Goal: Task Accomplishment & Management: Manage account settings

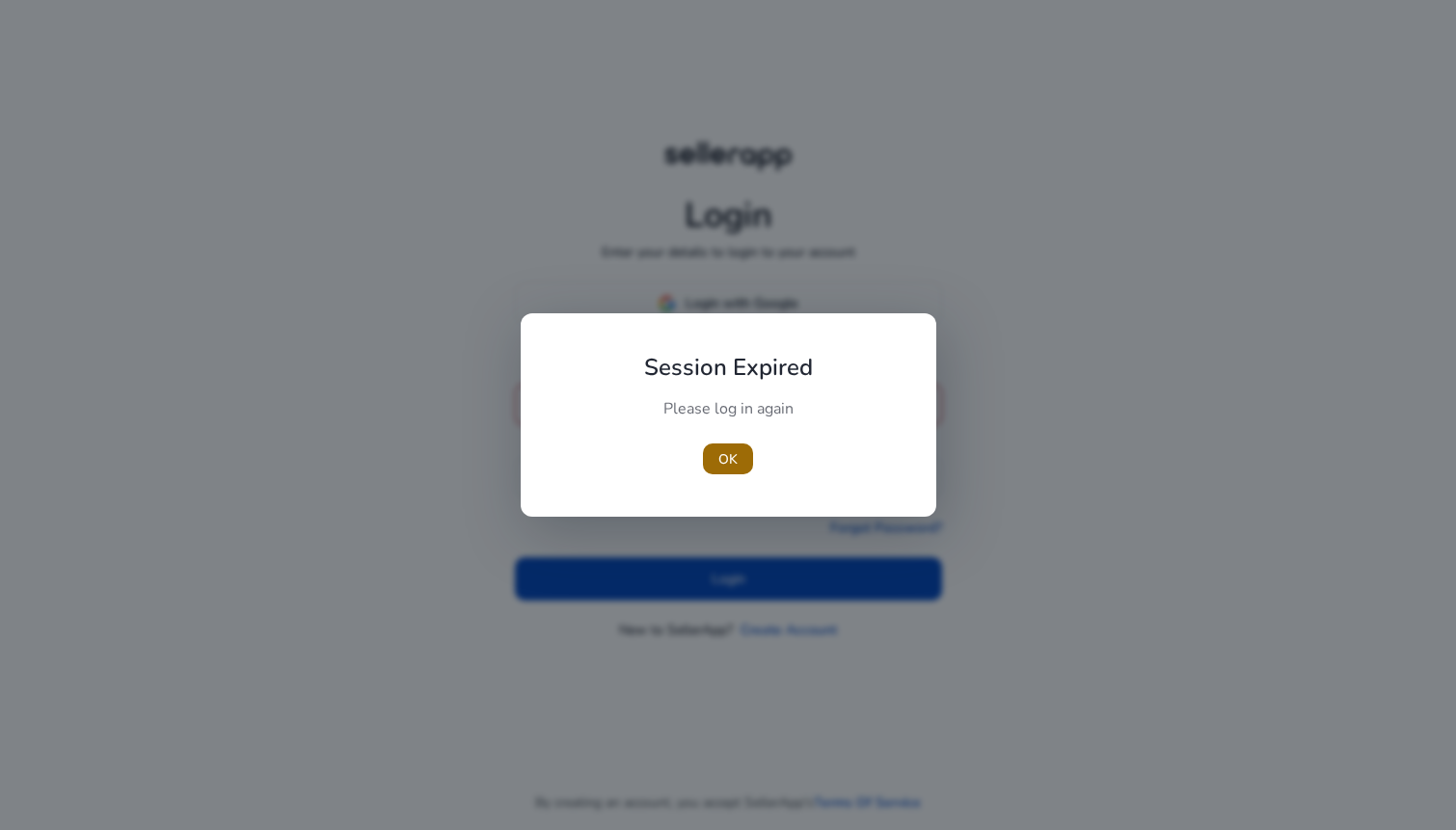
type input "**********"
click at [723, 476] on span "button" at bounding box center [728, 459] width 50 height 46
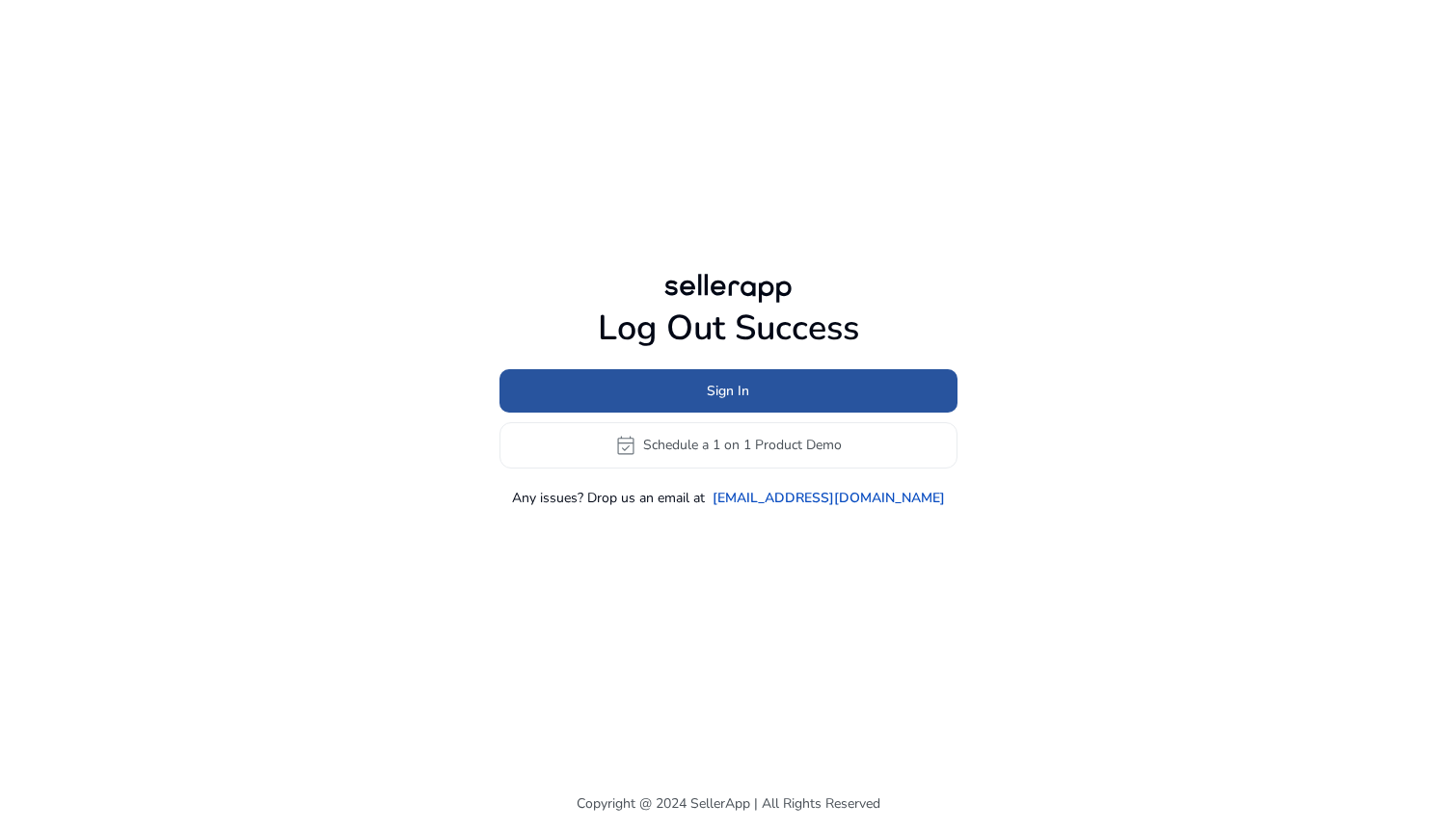
click at [754, 393] on span at bounding box center [728, 390] width 458 height 46
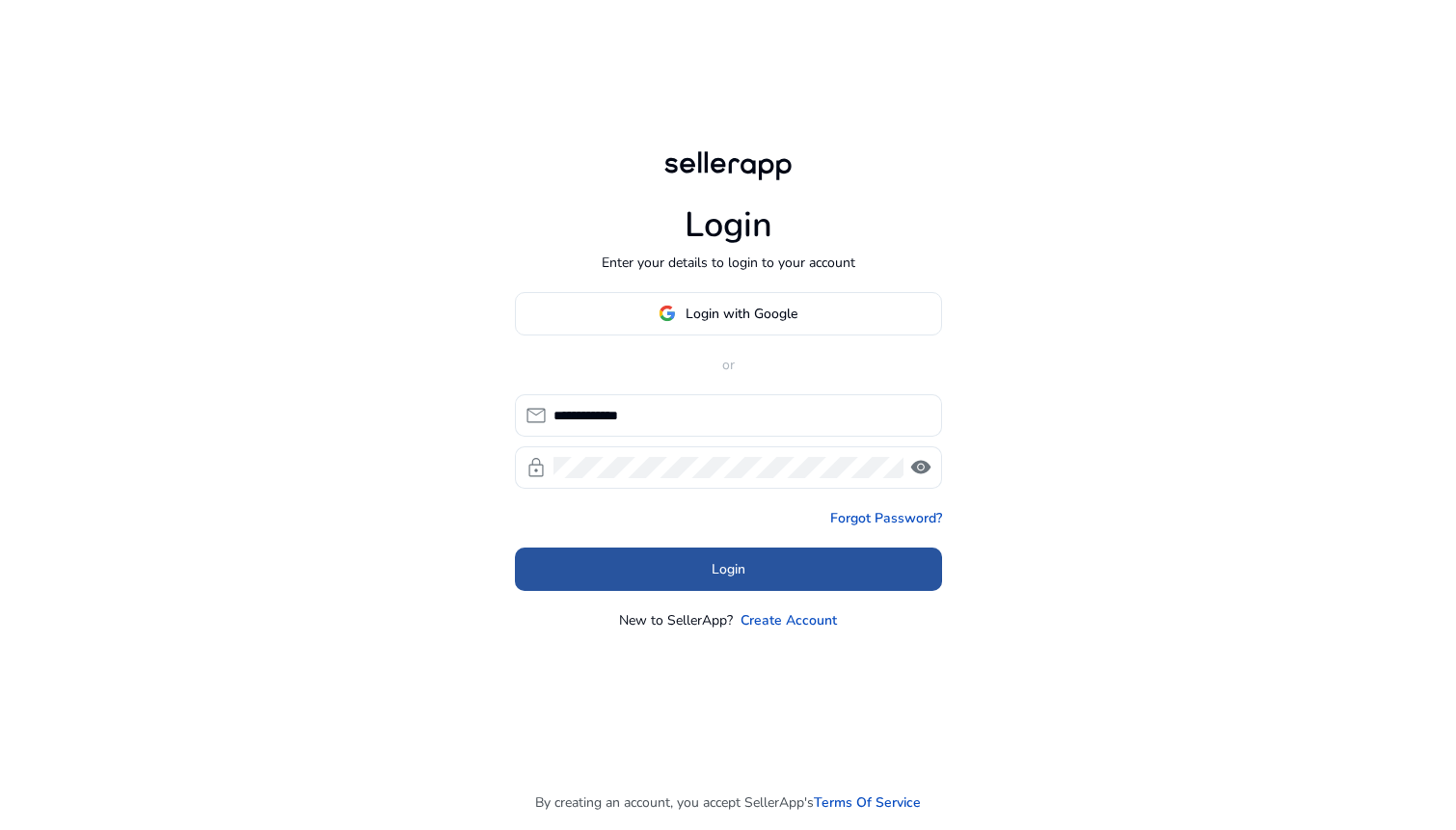
click at [665, 568] on span at bounding box center [728, 569] width 427 height 46
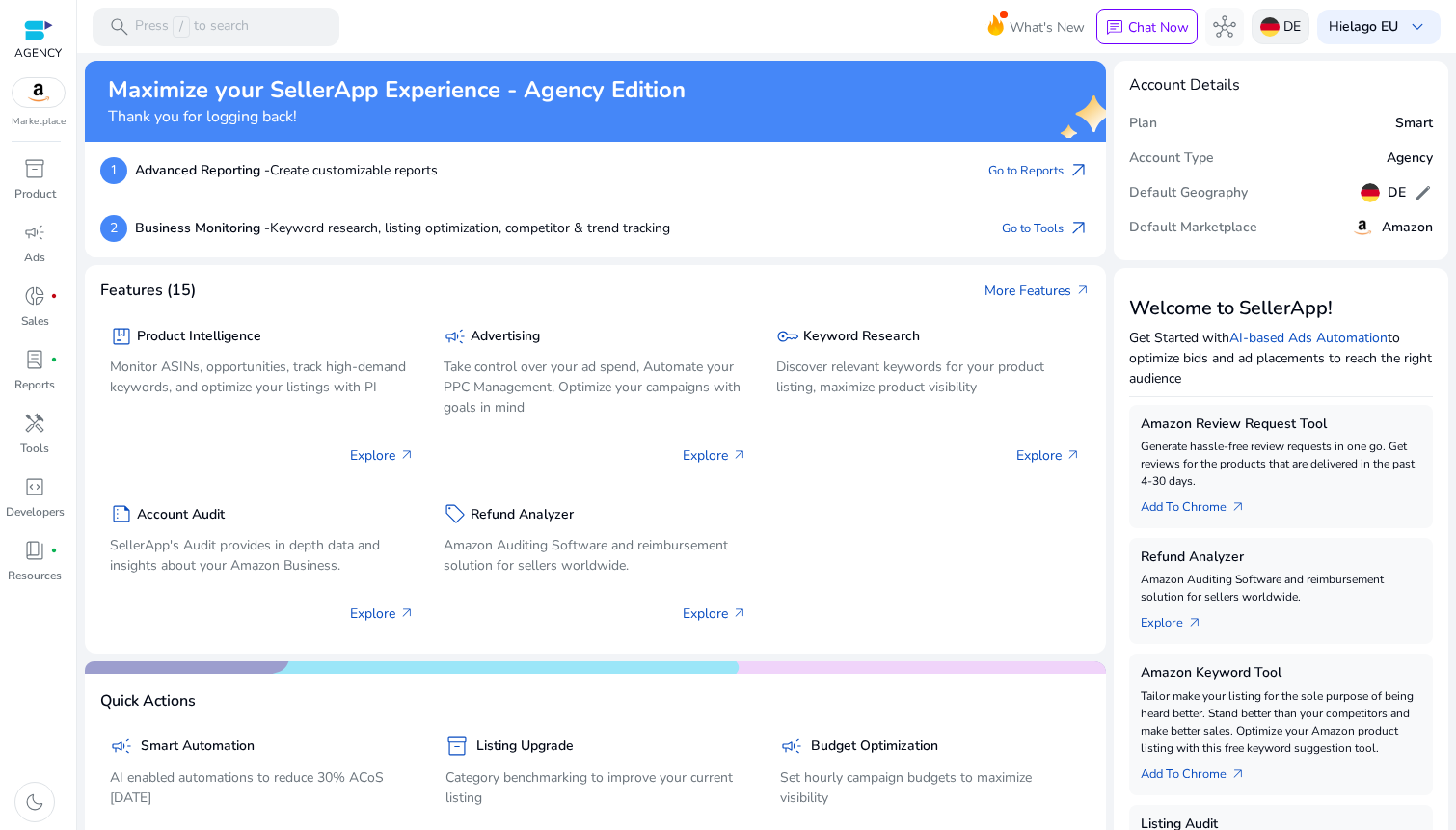
click at [1267, 20] on img at bounding box center [1270, 27] width 19 height 19
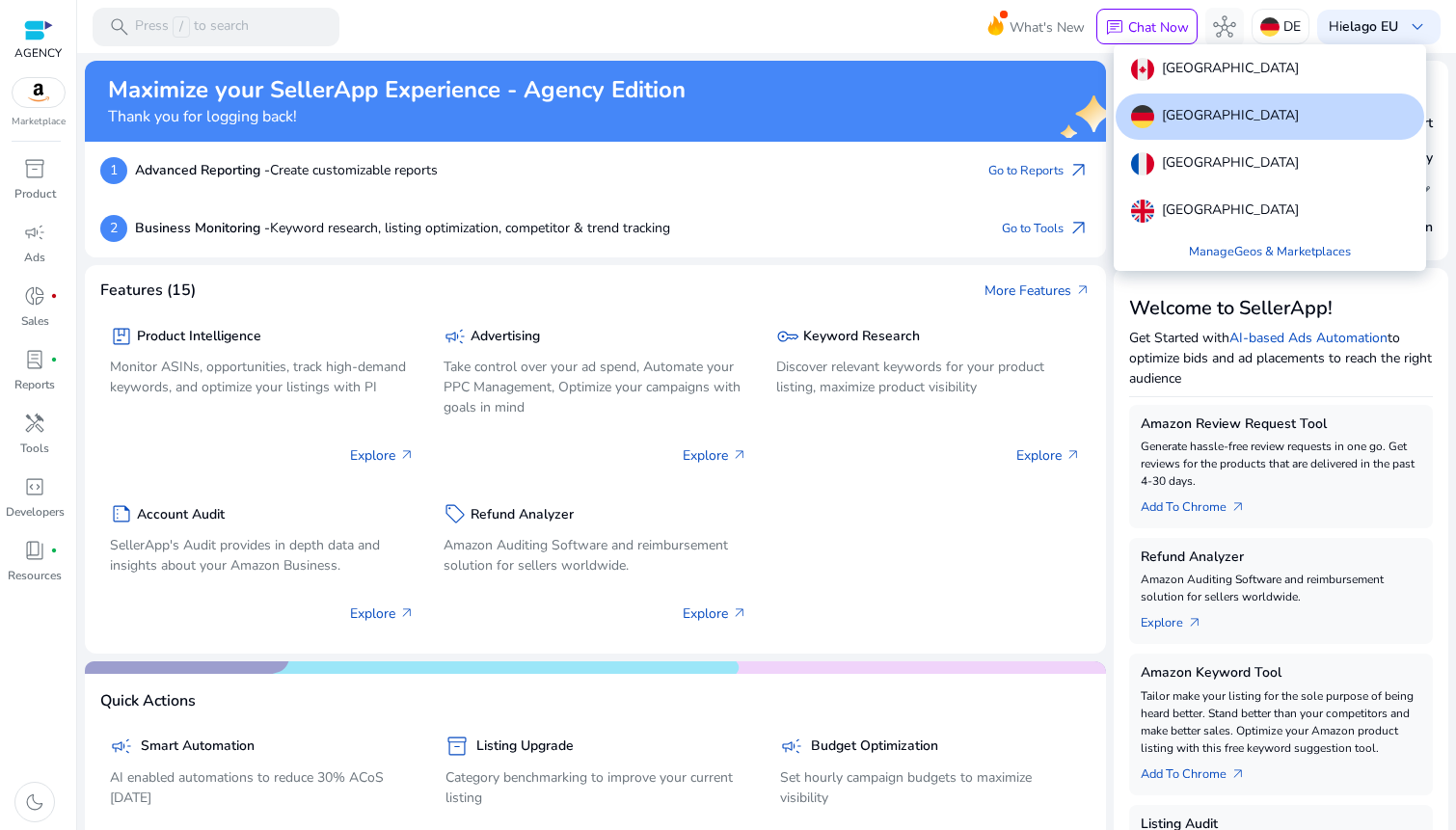
click at [1396, 31] on div at bounding box center [728, 415] width 1456 height 830
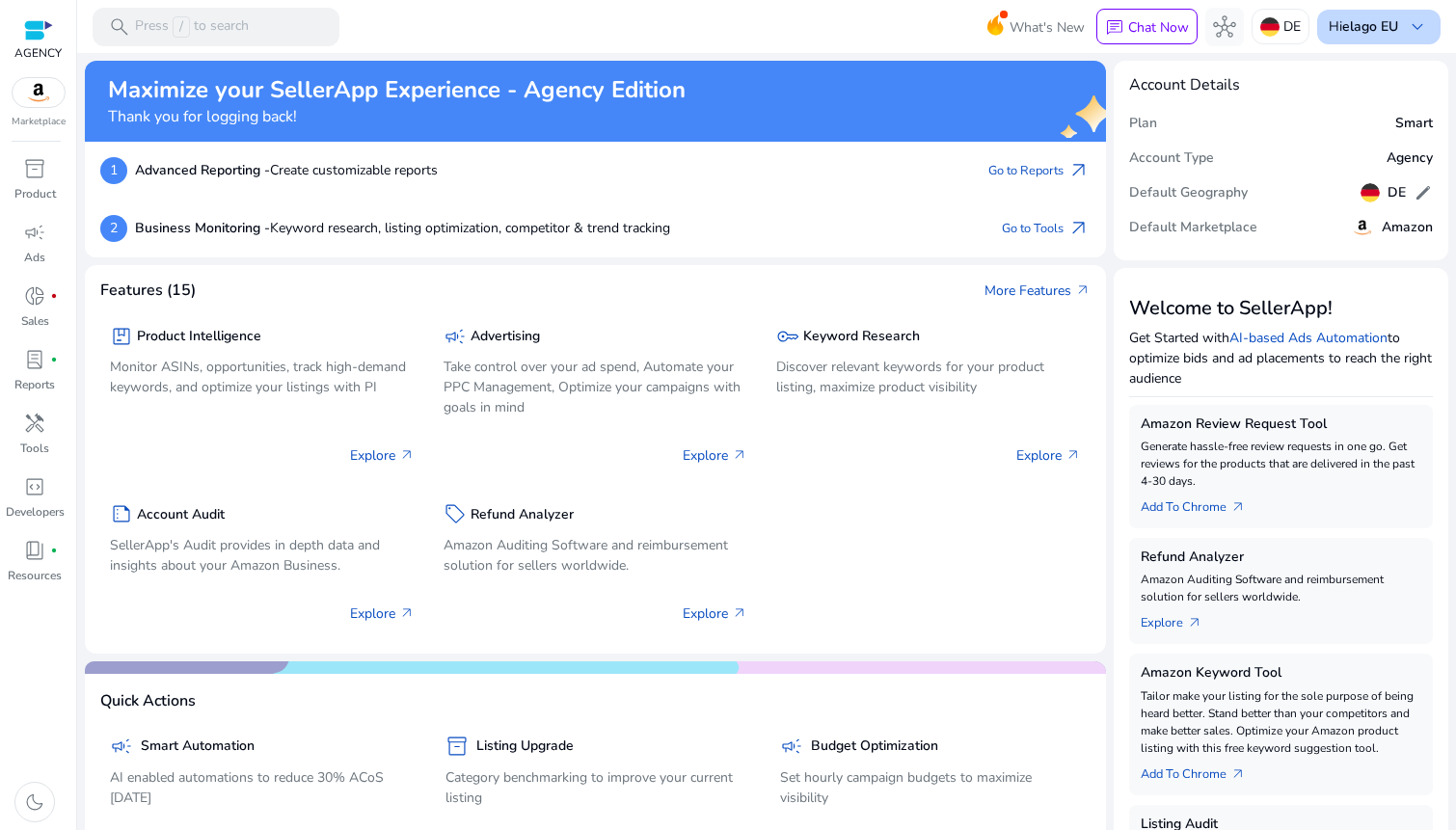
click at [1385, 22] on b "elago EU" at bounding box center [1370, 26] width 56 height 18
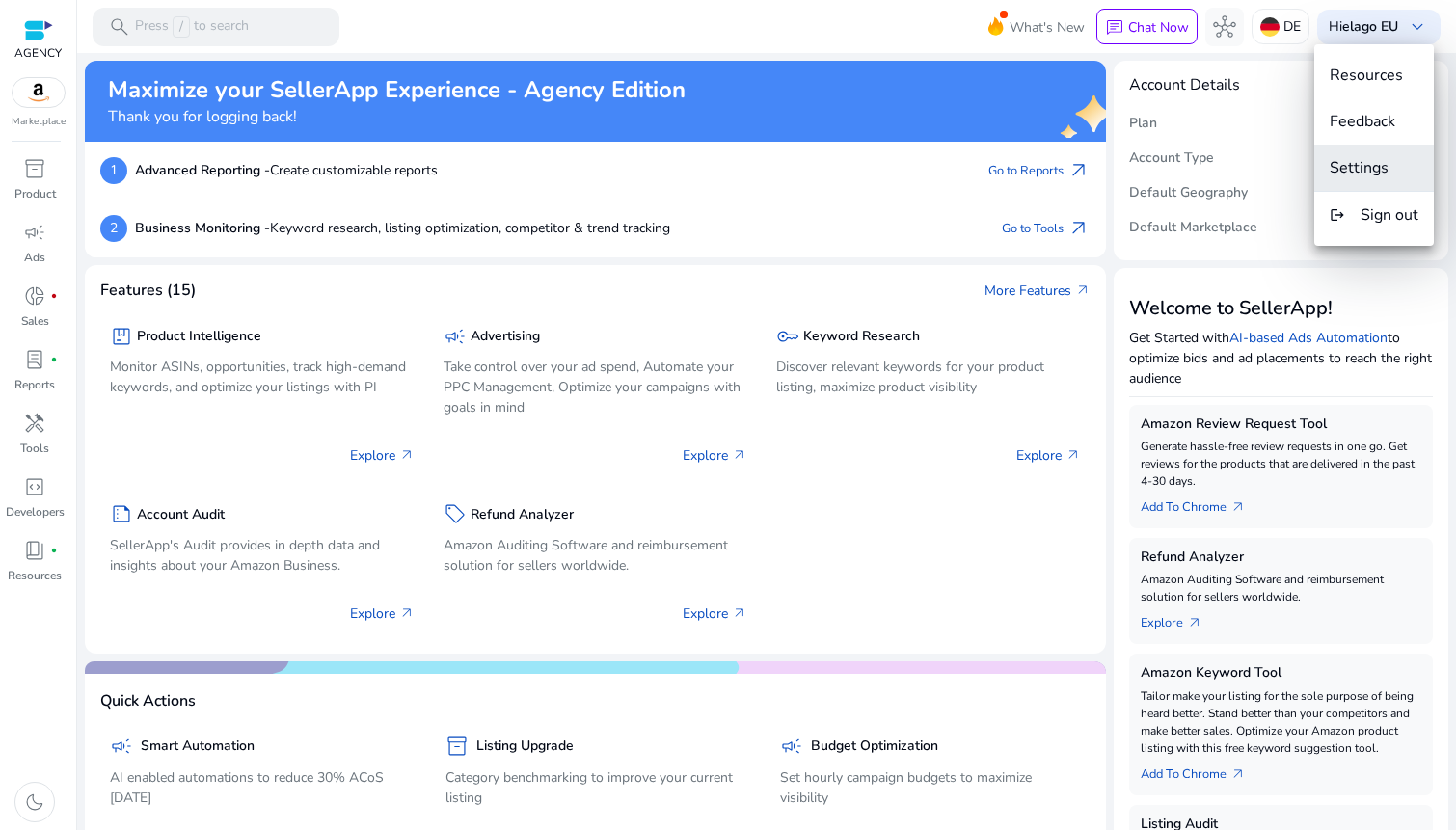
click at [1372, 175] on span "Settings" at bounding box center [1358, 168] width 59 height 21
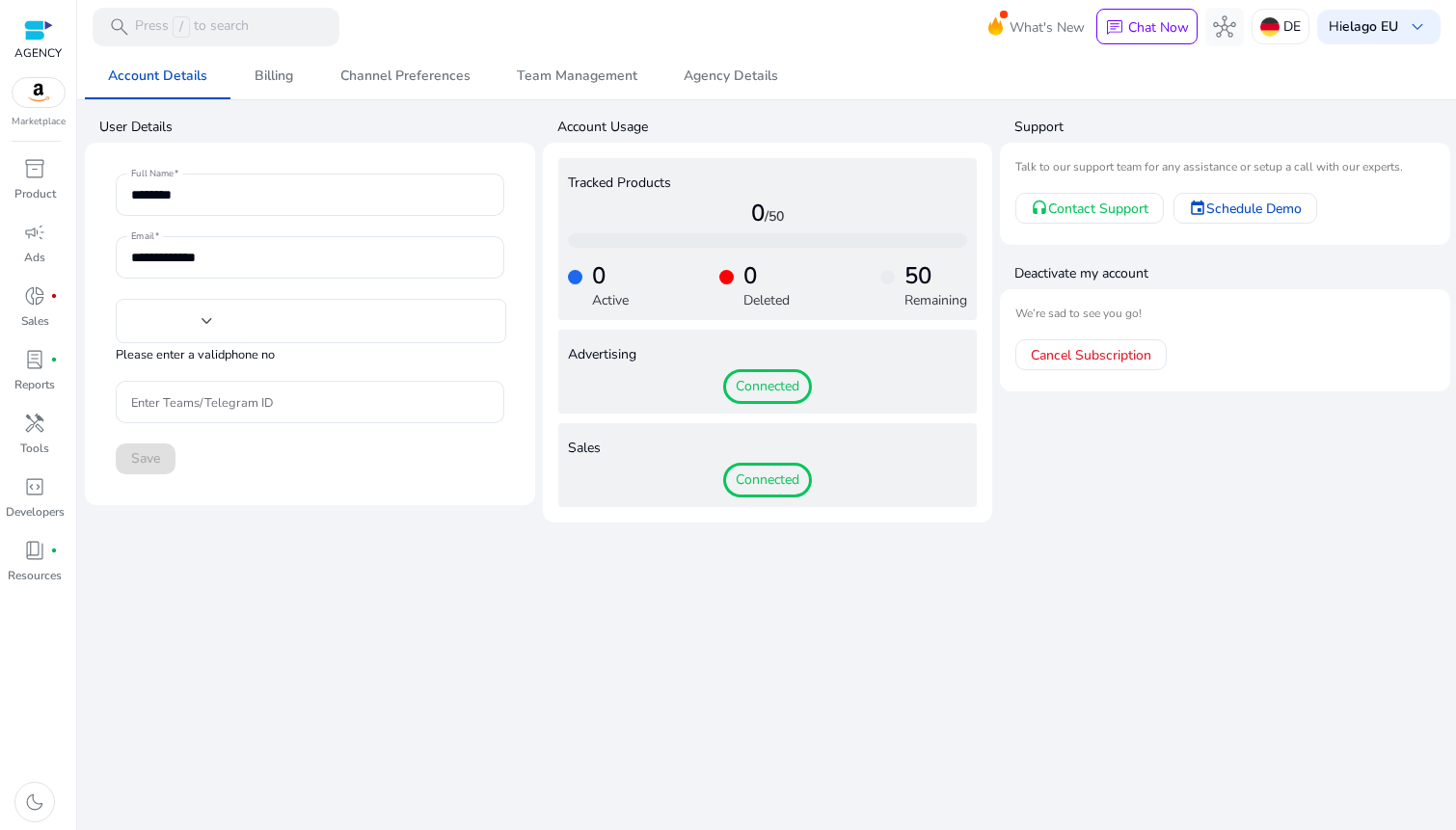
type input "**"
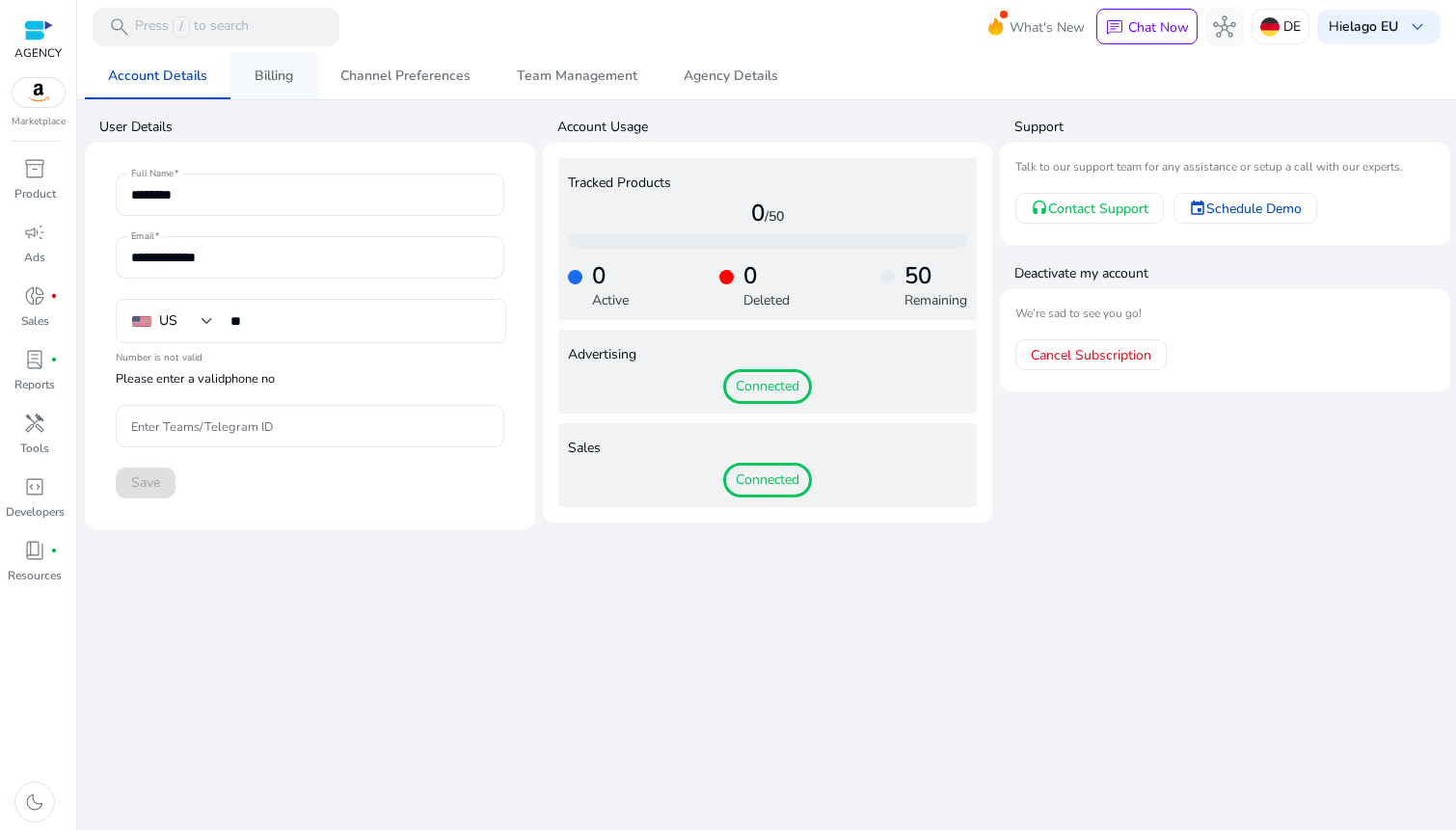
click at [255, 92] on span "Billing" at bounding box center [274, 77] width 39 height 46
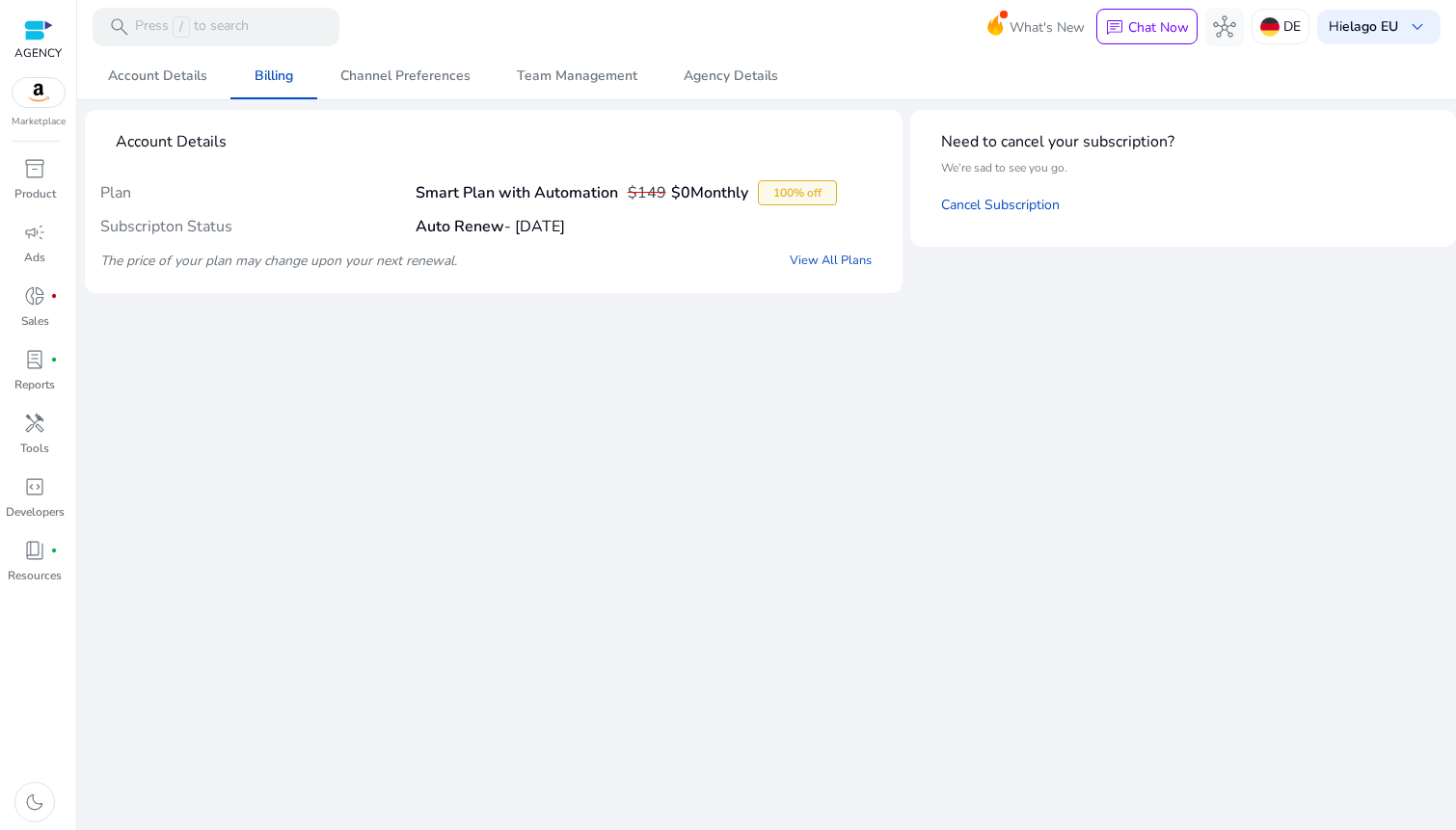
click at [509, 182] on b "Smart Plan with Automation" at bounding box center [516, 193] width 202 height 21
click at [484, 229] on b "Auto Renew" at bounding box center [460, 227] width 89 height 21
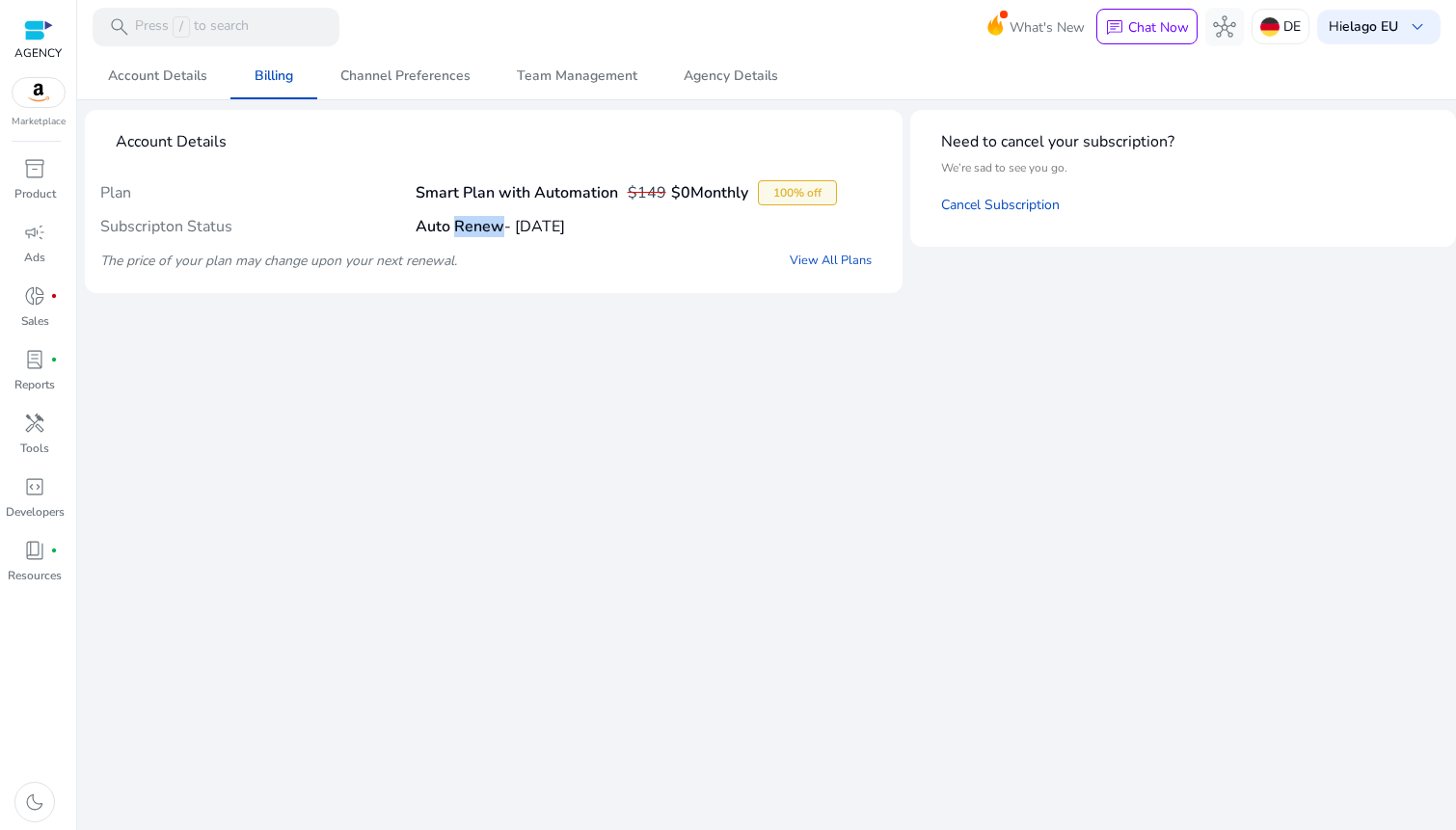
click at [484, 229] on b "Auto Renew" at bounding box center [460, 227] width 89 height 21
click at [565, 232] on h4 "Auto Renew - [DATE]" at bounding box center [490, 227] width 149 height 18
click at [519, 241] on div "Subscripton Status Auto Renew - [DATE]" at bounding box center [493, 227] width 787 height 33
click at [151, 82] on span "Account Details" at bounding box center [157, 77] width 99 height 14
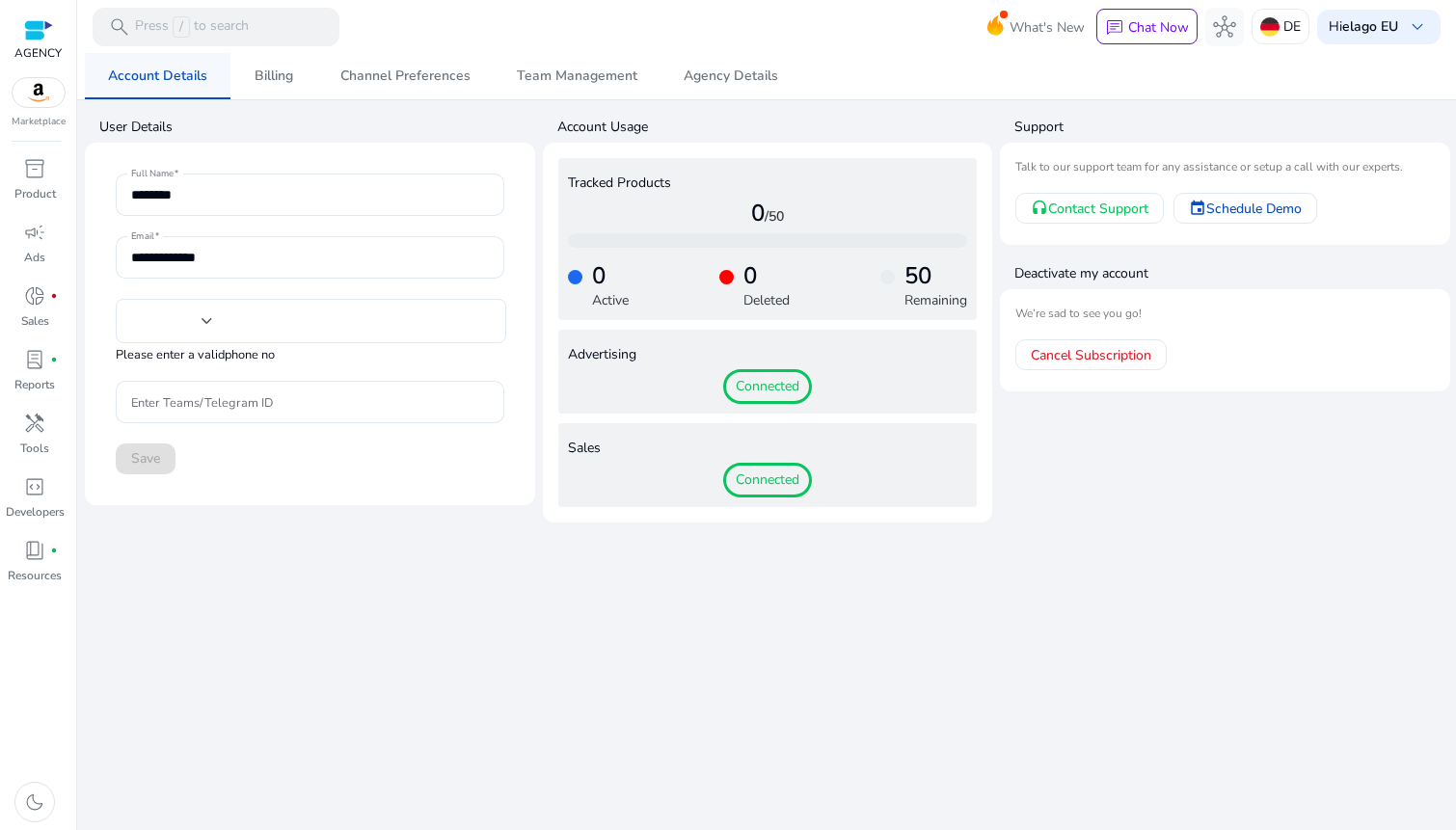
type input "**"
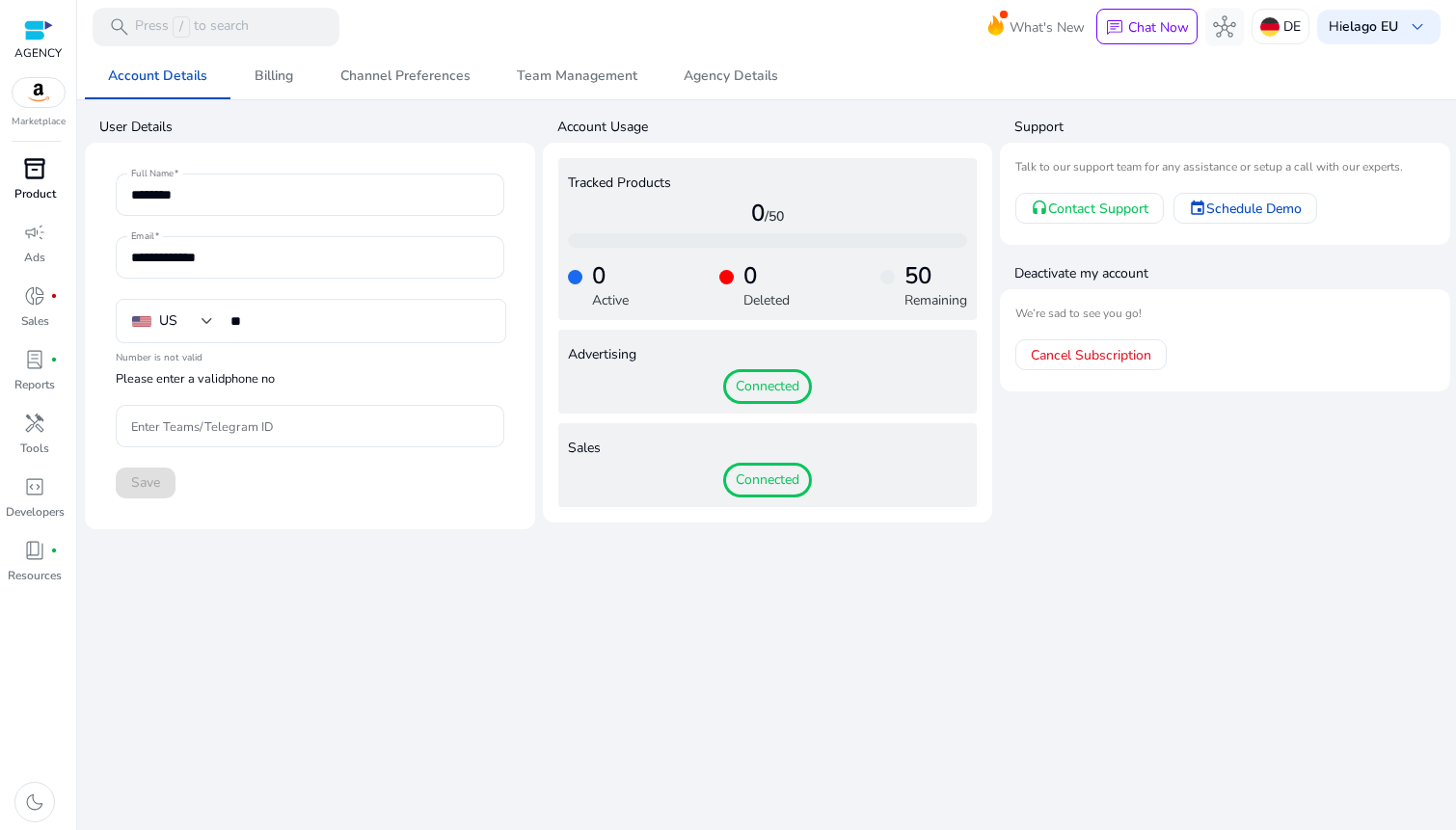
click at [41, 157] on span "inventory_2" at bounding box center [35, 169] width 23 height 23
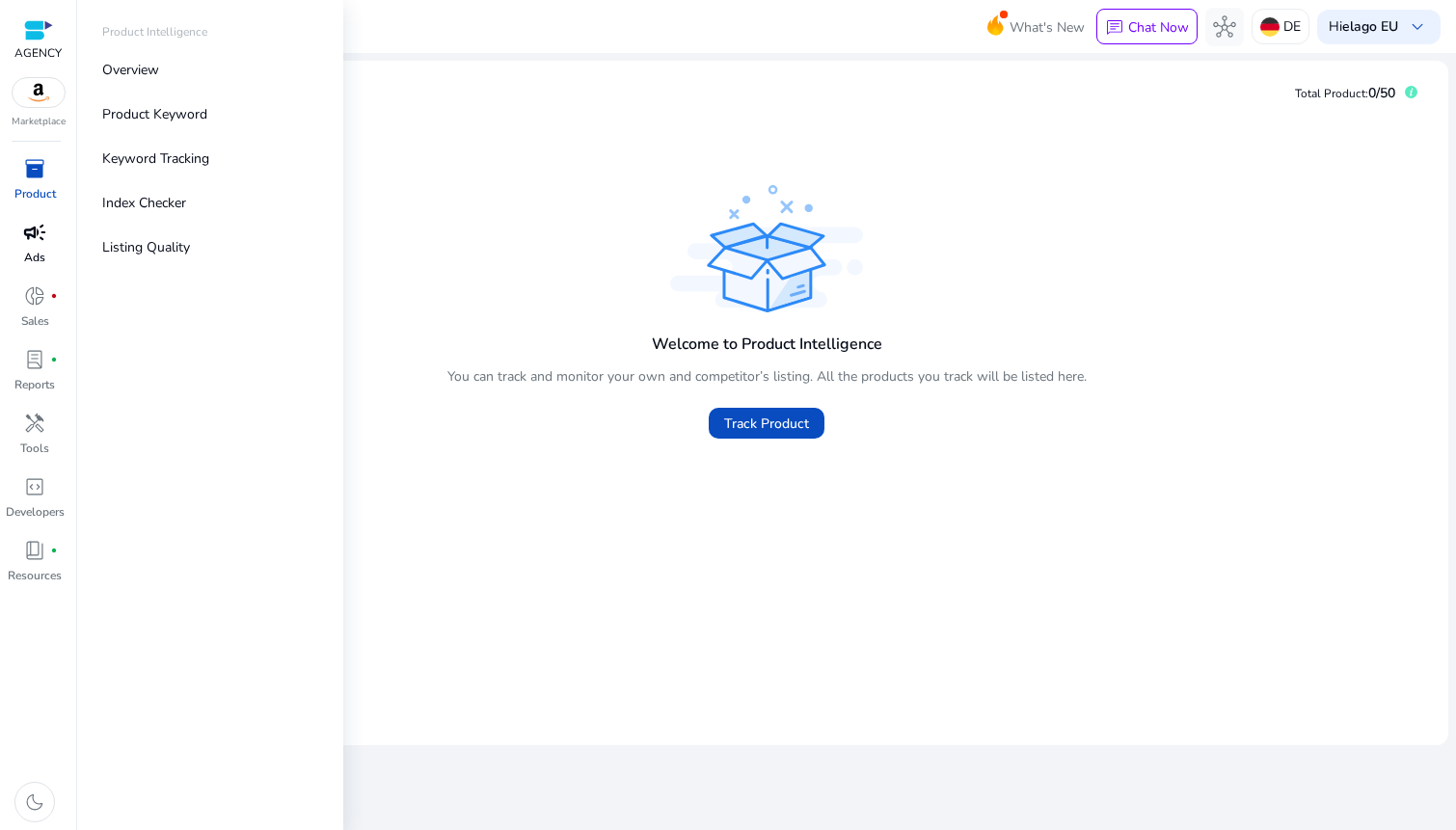
click at [39, 249] on p "Ads" at bounding box center [35, 258] width 21 height 17
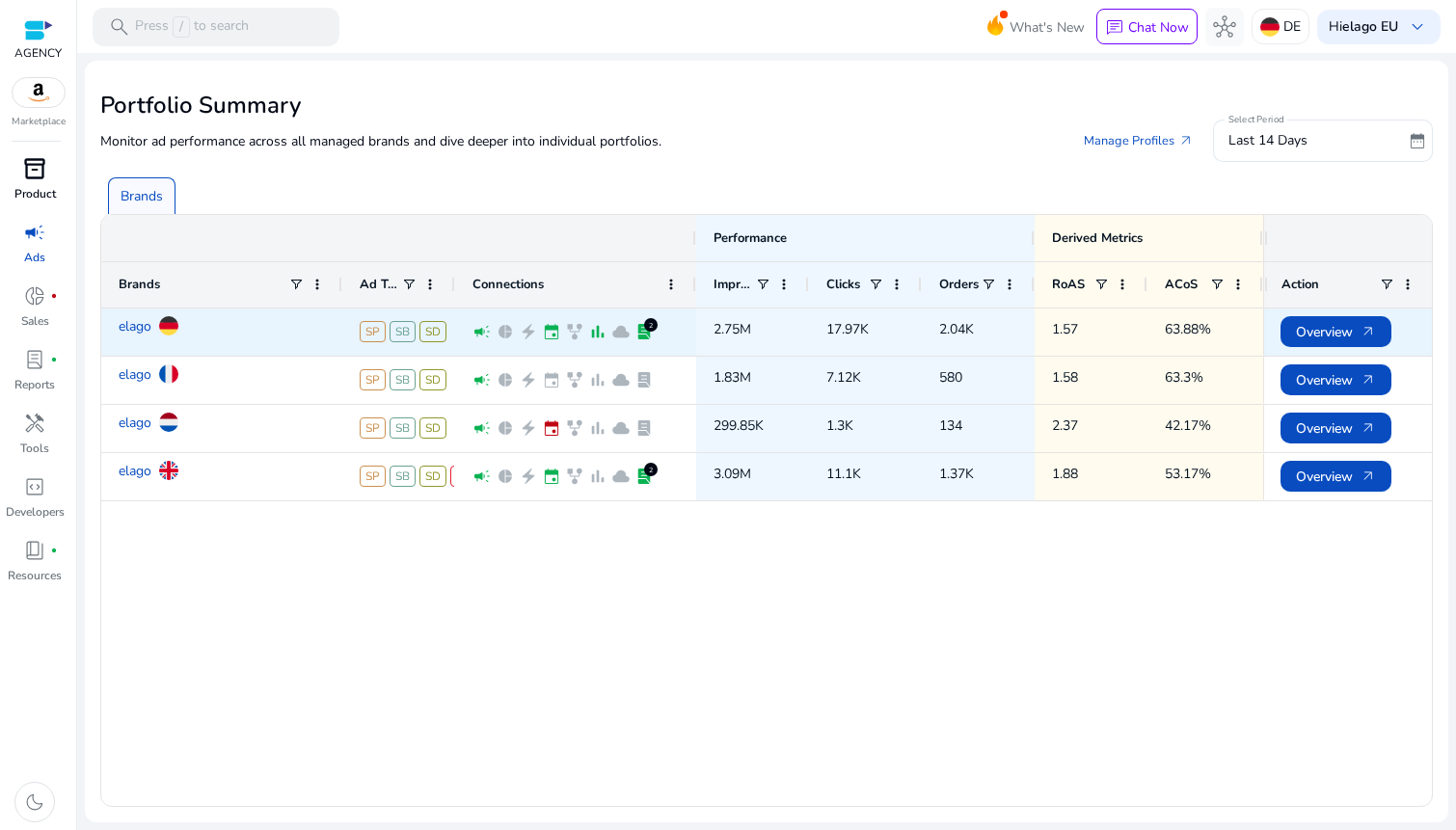
click at [204, 331] on div "elago" at bounding box center [221, 325] width 206 height 34
click at [140, 331] on link "elago" at bounding box center [135, 325] width 33 height 34
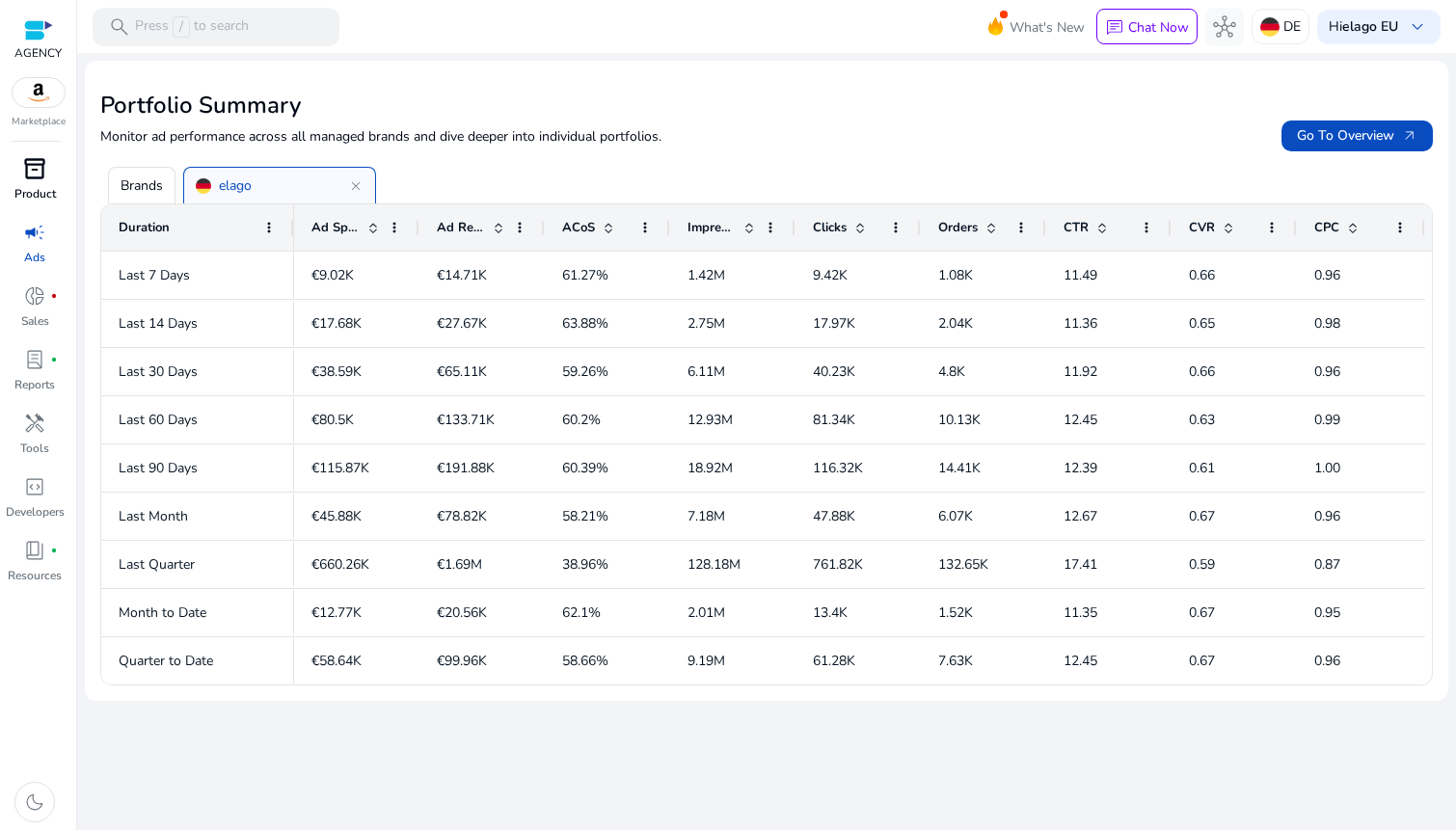
click at [125, 173] on div "Brands" at bounding box center [141, 185] width 68 height 37
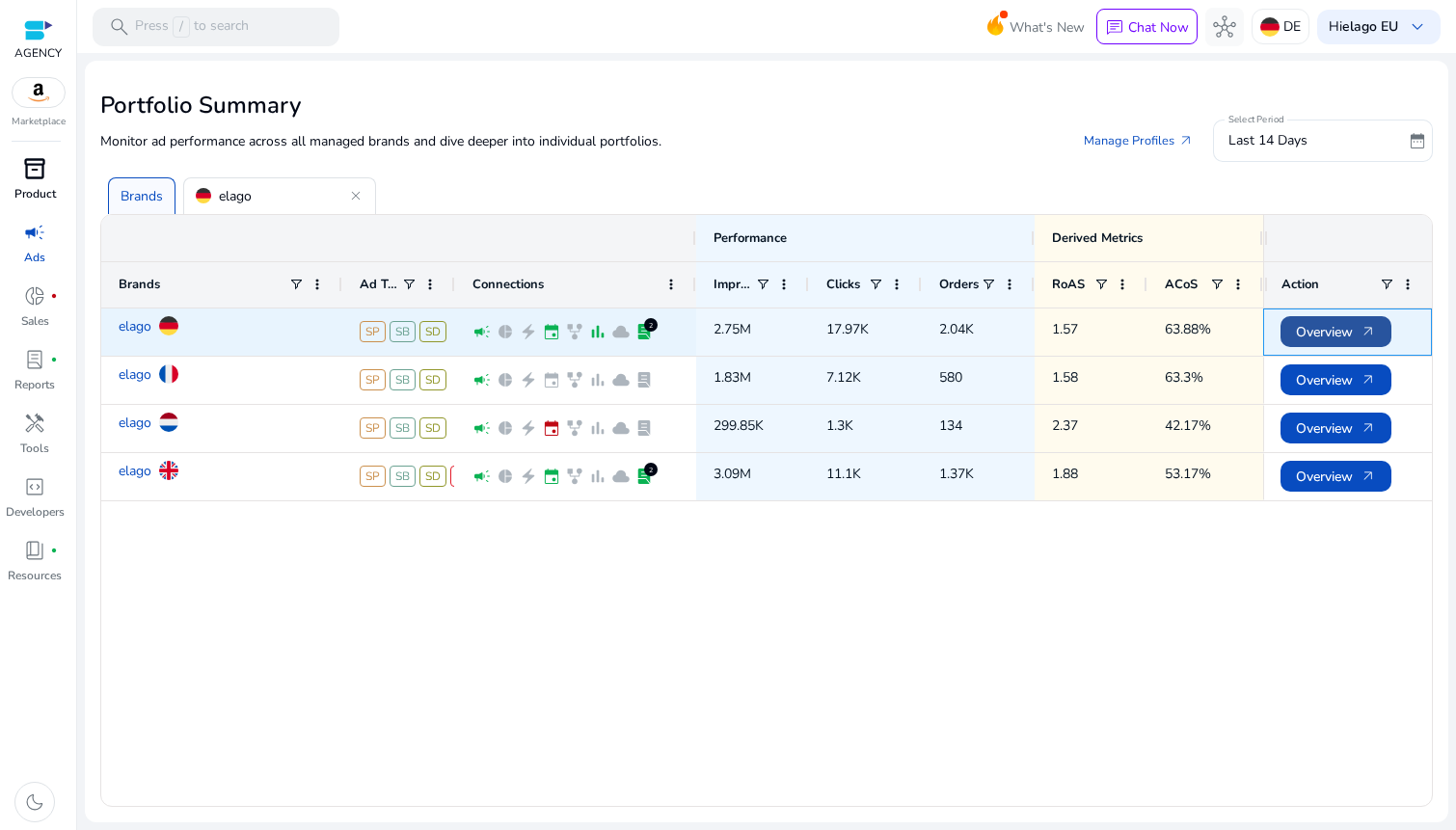
click at [1326, 336] on span "Overview arrow_outward" at bounding box center [1335, 331] width 80 height 40
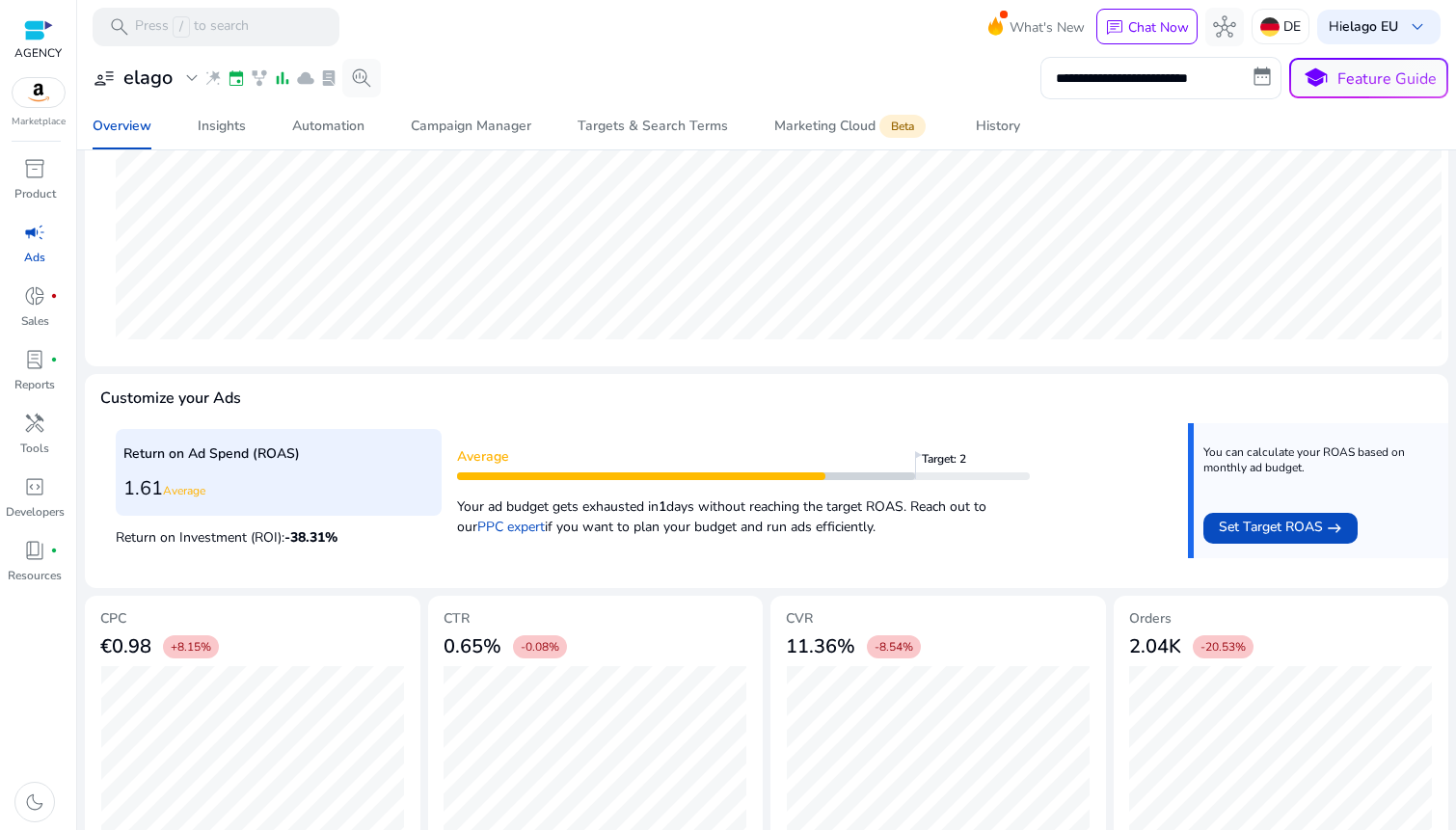
scroll to position [518, 0]
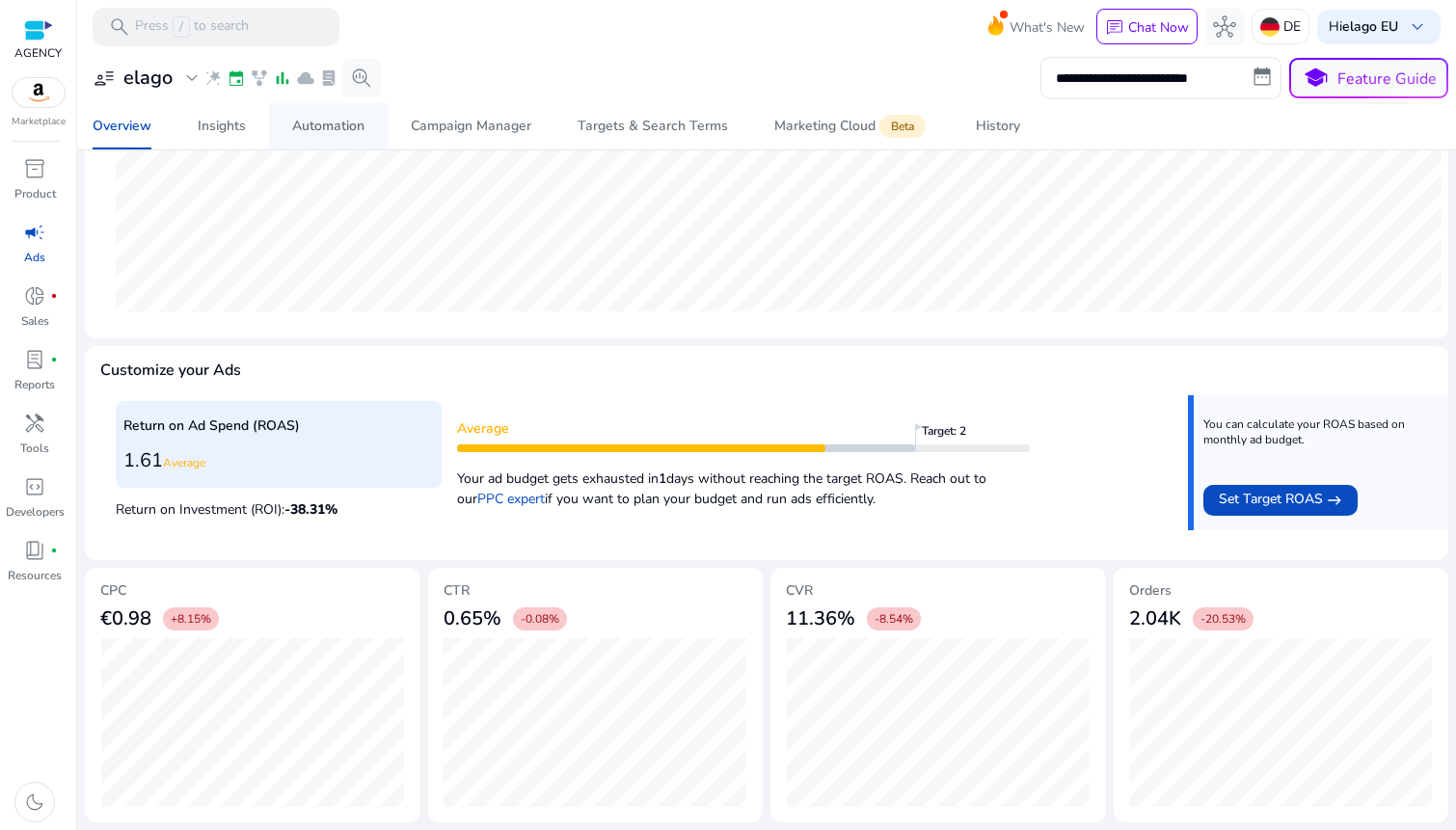
click at [335, 123] on div "Automation" at bounding box center [328, 126] width 73 height 14
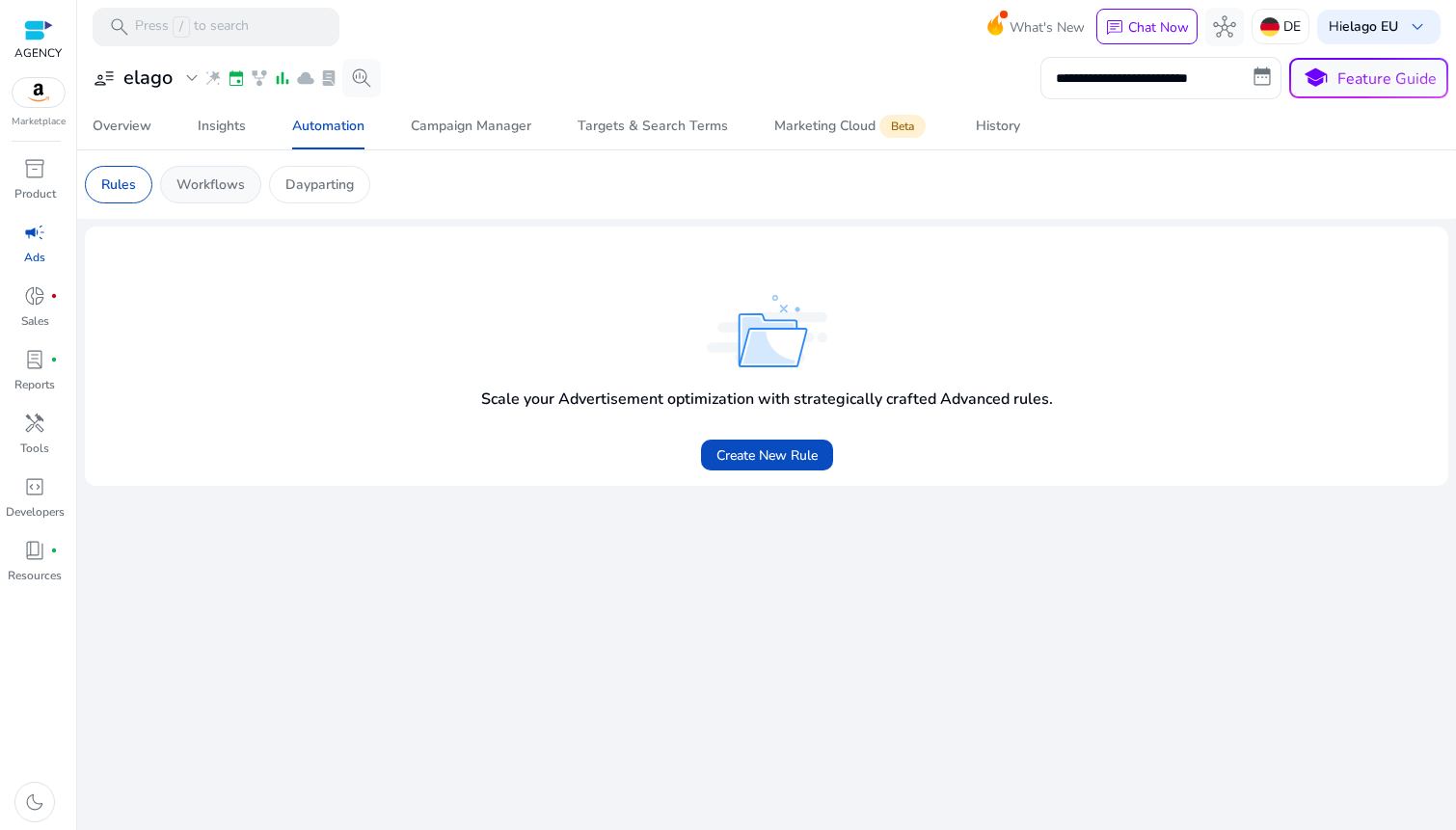
click at [231, 181] on p "Workflows" at bounding box center [210, 184] width 69 height 20
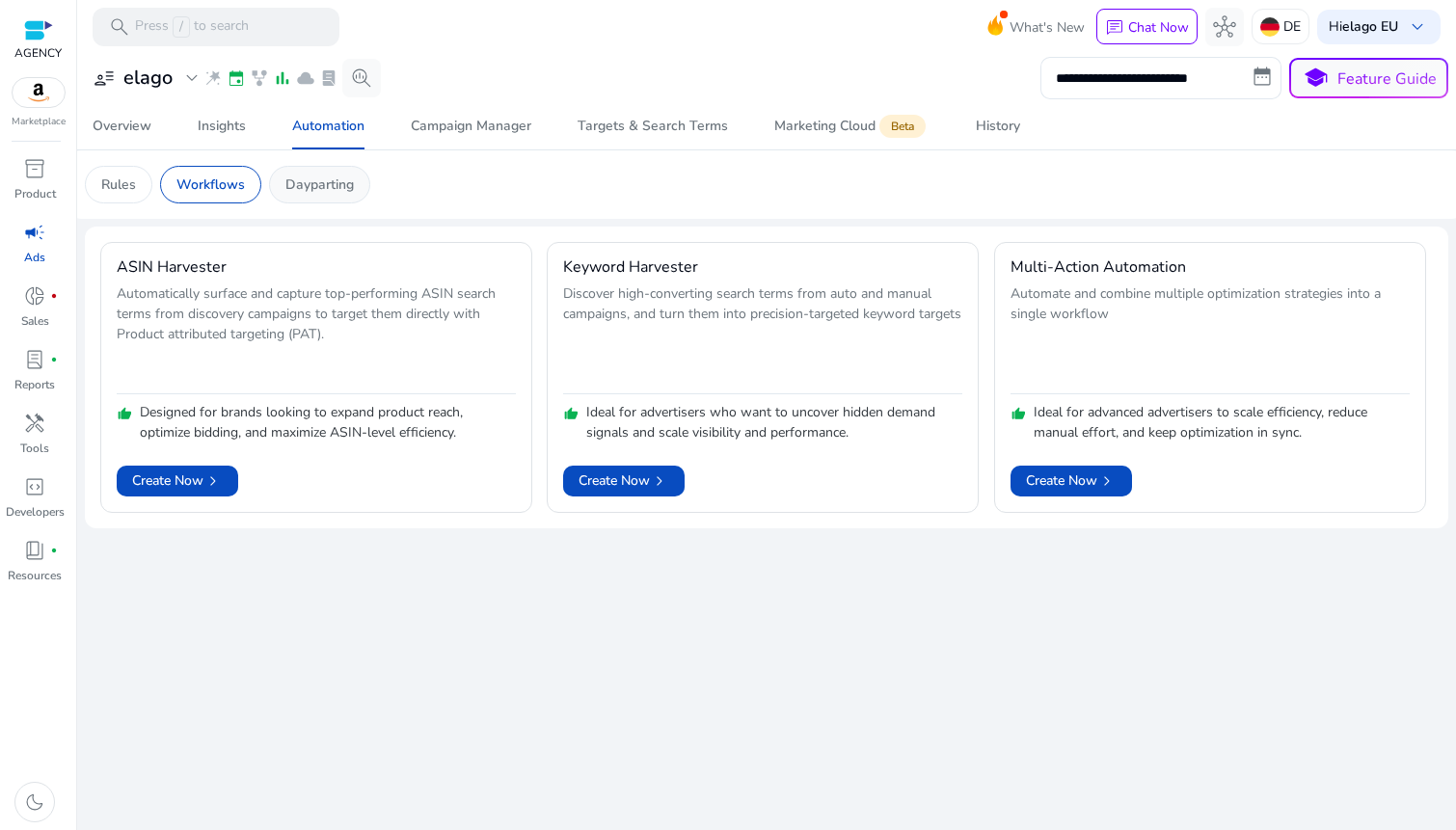
click at [307, 180] on p "Dayparting" at bounding box center [320, 184] width 69 height 20
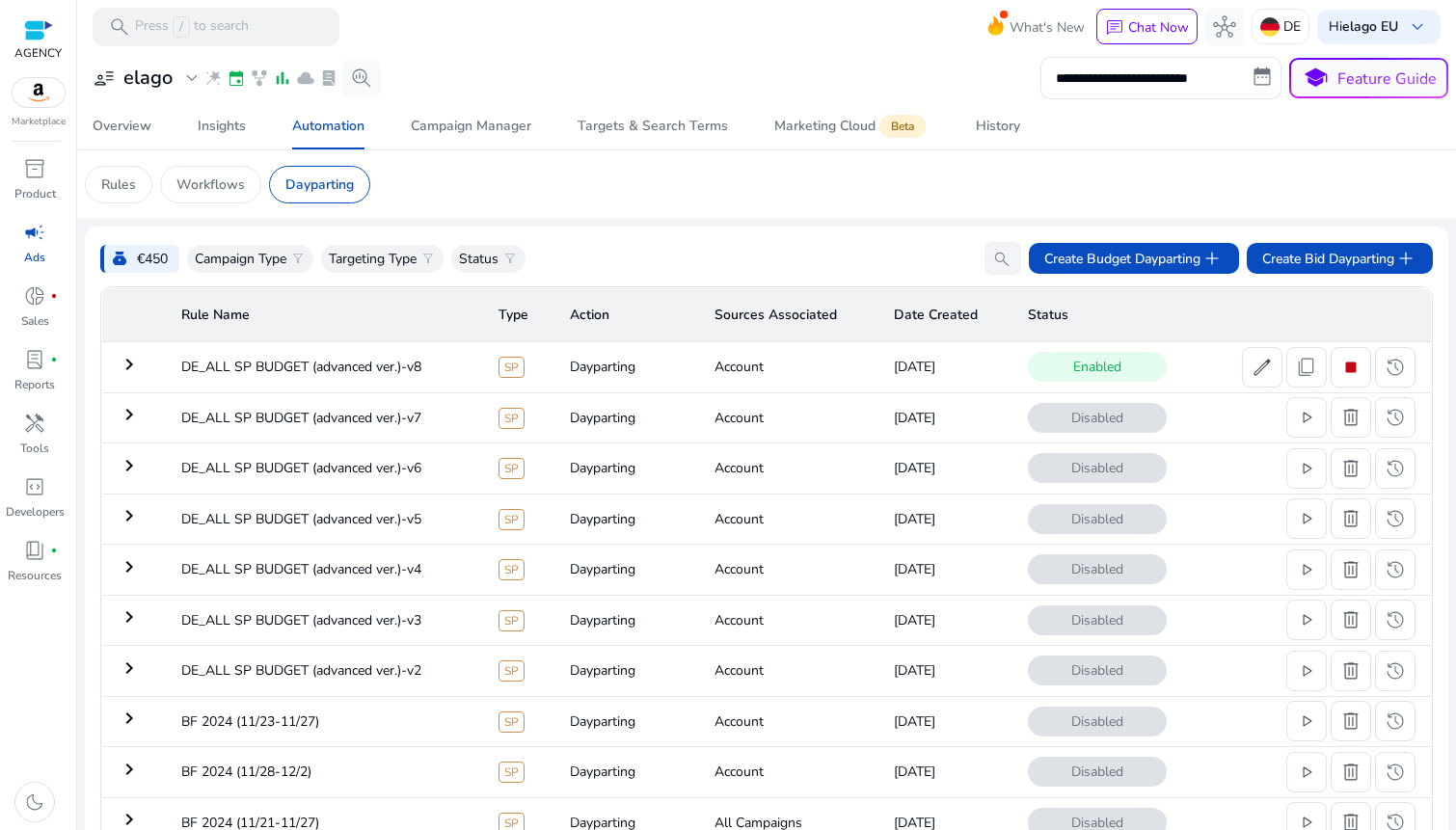
click at [137, 375] on mat-icon "keyboard_arrow_right" at bounding box center [129, 364] width 23 height 23
